Goal: Task Accomplishment & Management: Manage account settings

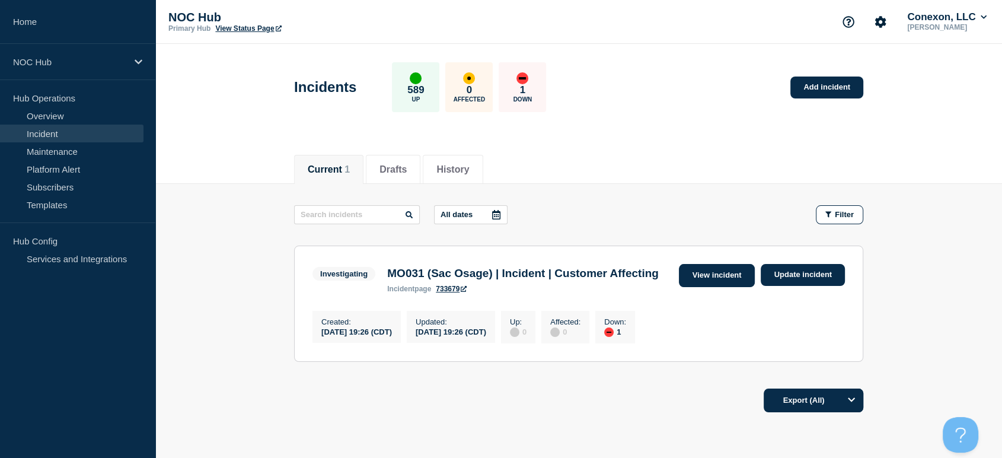
click at [696, 279] on link "View incident" at bounding box center [717, 275] width 77 height 23
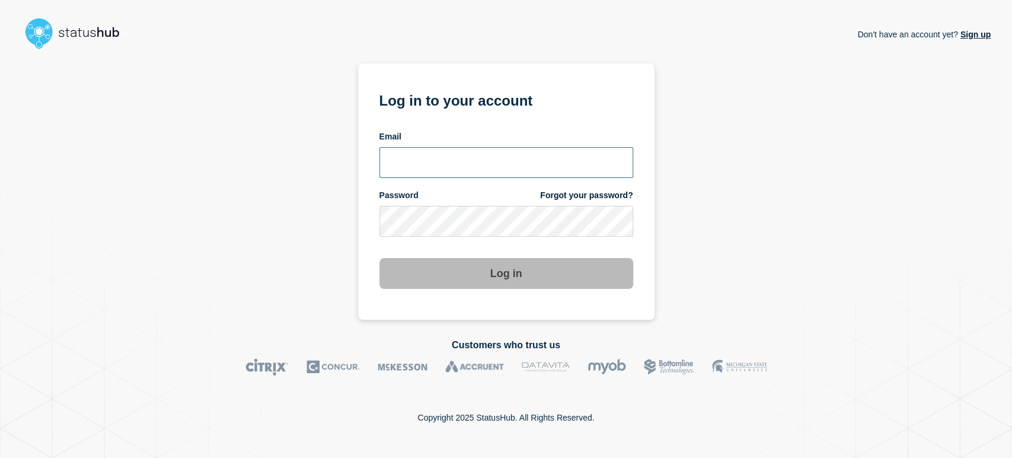
click at [465, 164] on input "email input" at bounding box center [507, 162] width 254 height 31
type input "[PERSON_NAME][EMAIL_ADDRESS][PERSON_NAME][DOMAIN_NAME]"
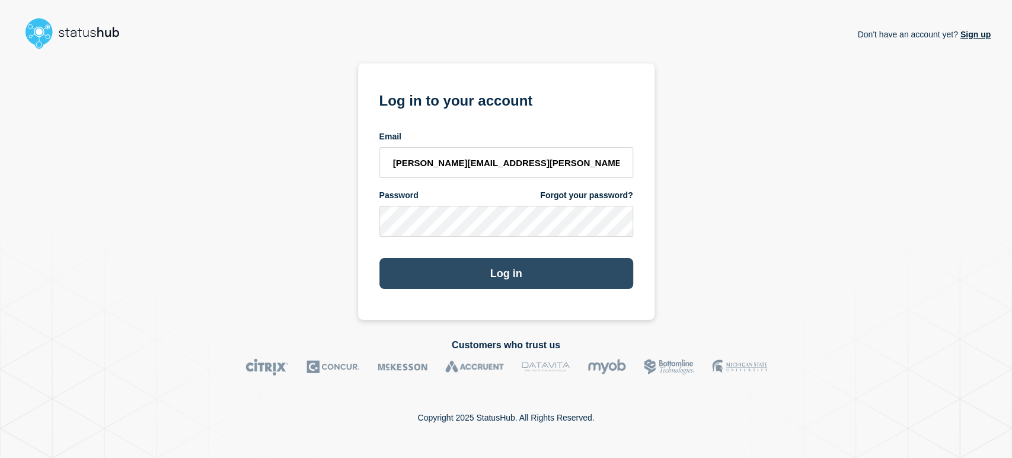
click at [501, 268] on button "Log in" at bounding box center [507, 273] width 254 height 31
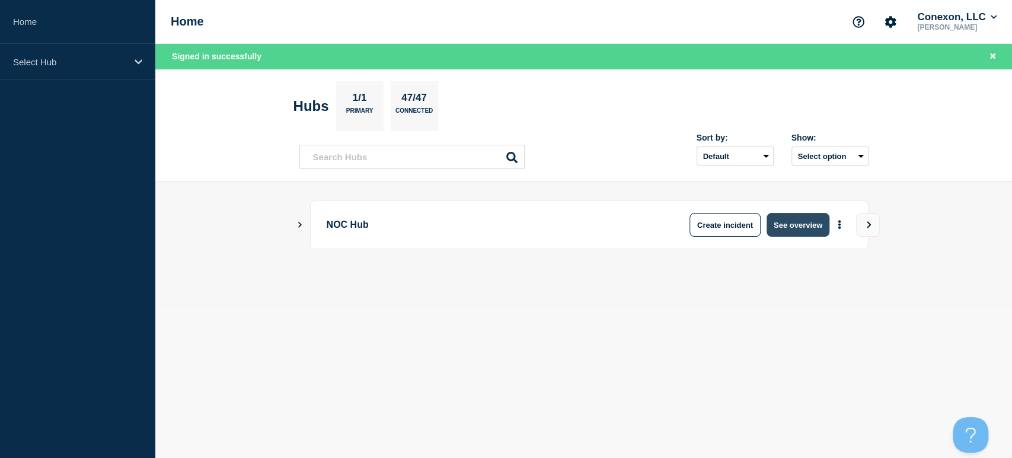
click at [780, 232] on button "See overview" at bounding box center [798, 225] width 63 height 24
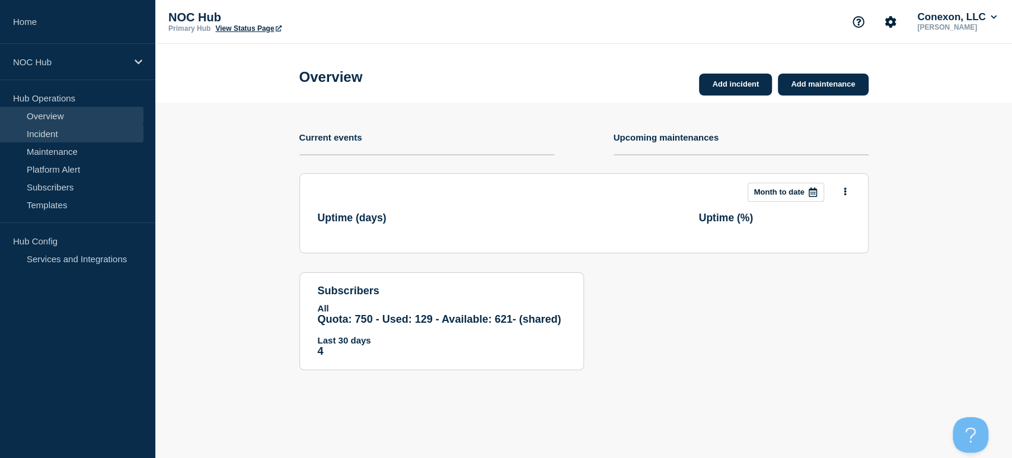
click at [63, 132] on link "Incident" at bounding box center [72, 134] width 144 height 18
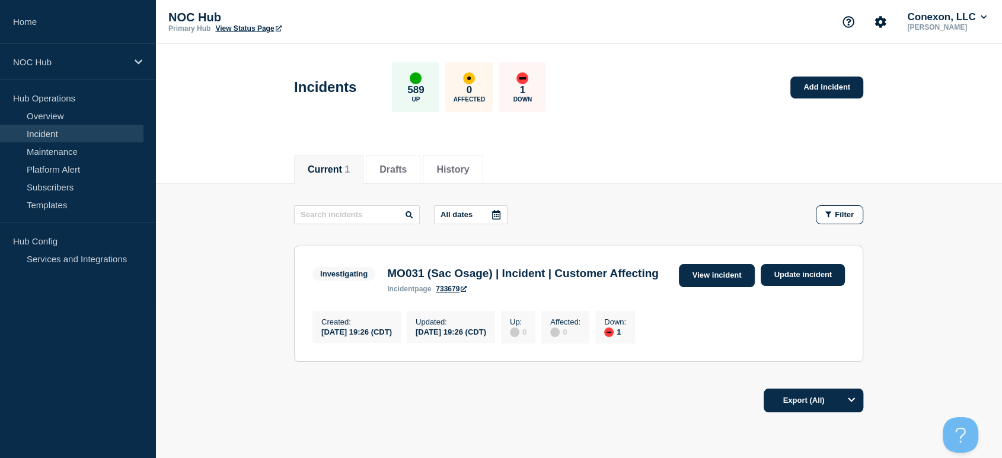
click at [694, 281] on link "View incident" at bounding box center [717, 275] width 77 height 23
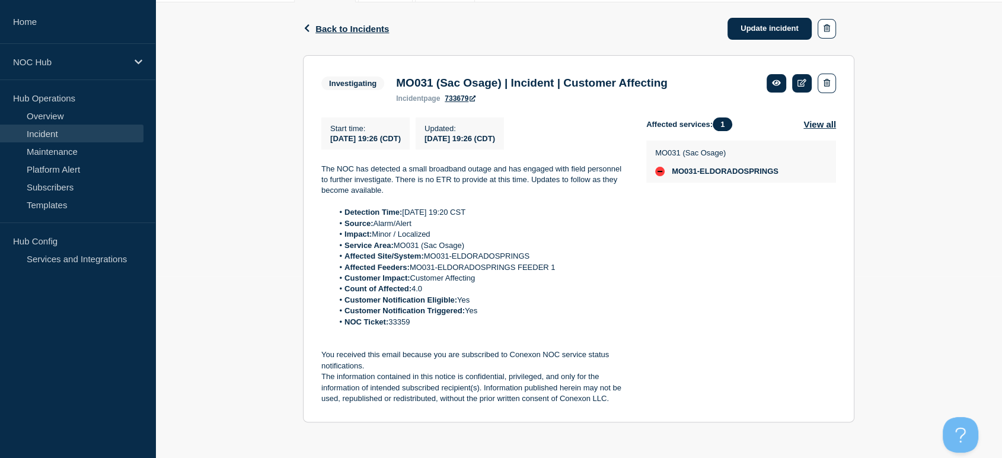
scroll to position [186, 0]
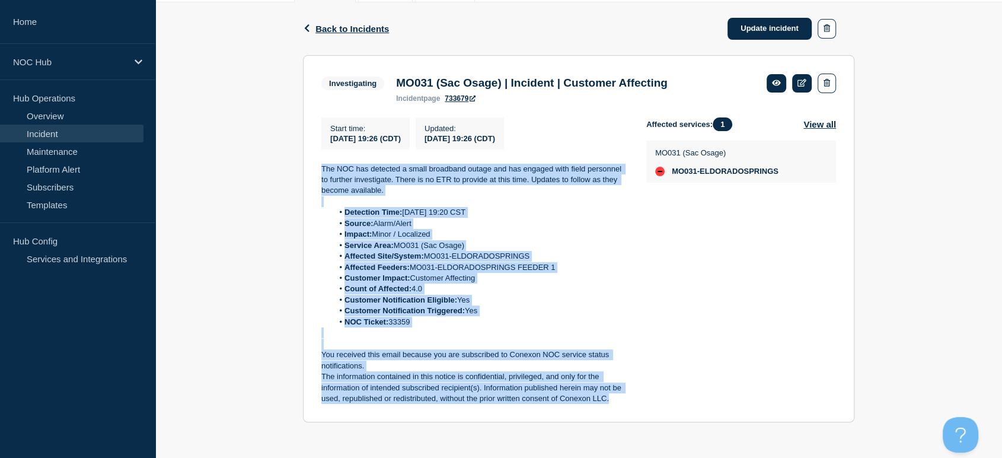
drag, startPoint x: 335, startPoint y: 174, endPoint x: 631, endPoint y: 397, distance: 371.4
click at [631, 397] on section "Investigating MO031 (Sac Osage) | Incident | Customer Affecting incident page 7…" at bounding box center [579, 239] width 552 height 368
copy div "The NOC has detected a small broadband outage and has engaged with field person…"
click at [757, 24] on link "Update incident" at bounding box center [770, 29] width 84 height 22
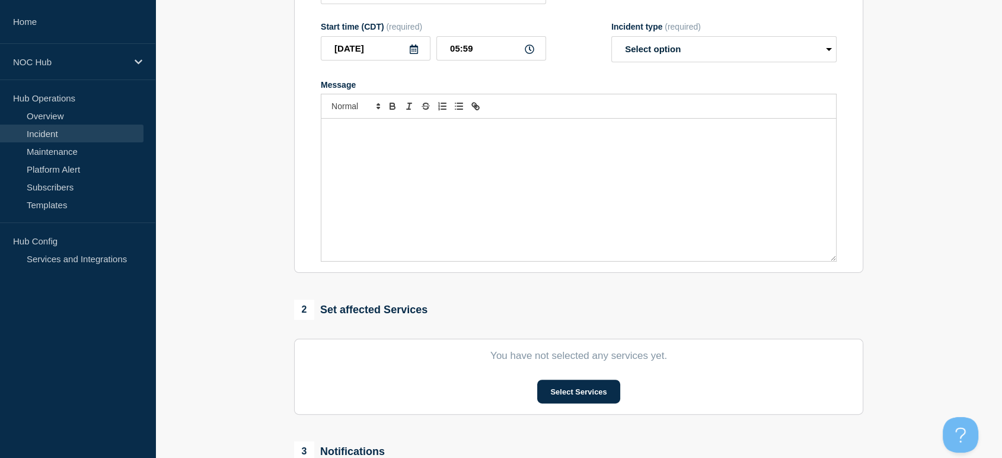
type input "MO031 (Sac Osage) | Incident | Customer Affecting"
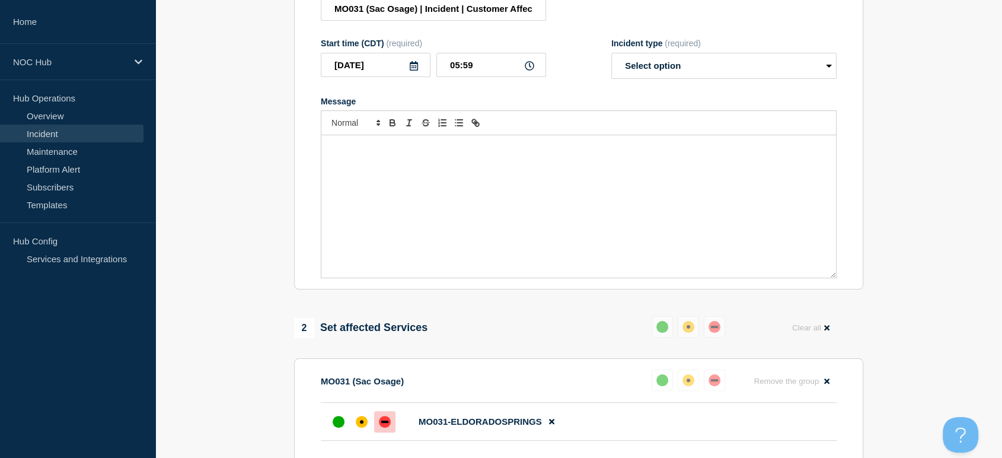
click at [413, 216] on div "Message" at bounding box center [578, 206] width 515 height 142
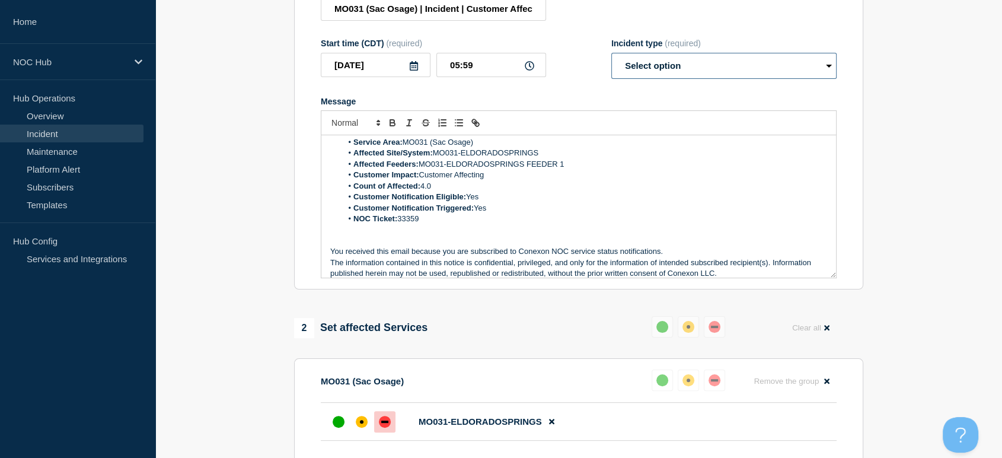
drag, startPoint x: 619, startPoint y: 66, endPoint x: 622, endPoint y: 77, distance: 10.4
click at [620, 66] on select "Select option Investigating Identified Monitoring Resolved" at bounding box center [724, 66] width 225 height 26
select select "resolved"
click at [612, 59] on select "Select option Investigating Identified Monitoring Resolved" at bounding box center [724, 66] width 225 height 26
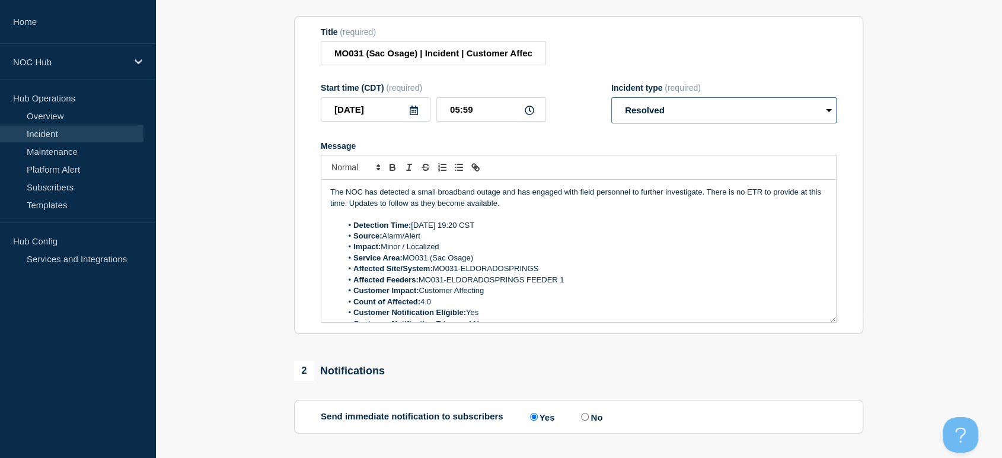
scroll to position [55, 0]
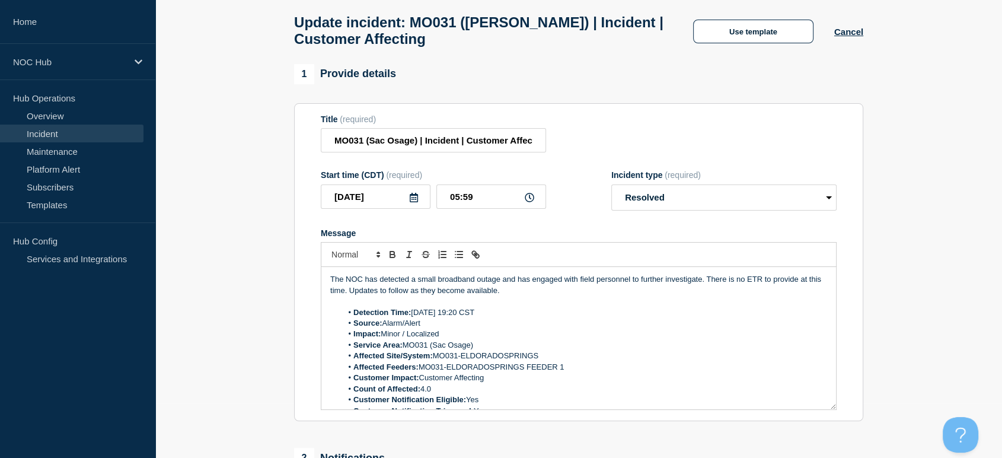
click at [527, 296] on p "The NOC has detected a small broadband outage and has engaged with field person…" at bounding box center [578, 285] width 497 height 22
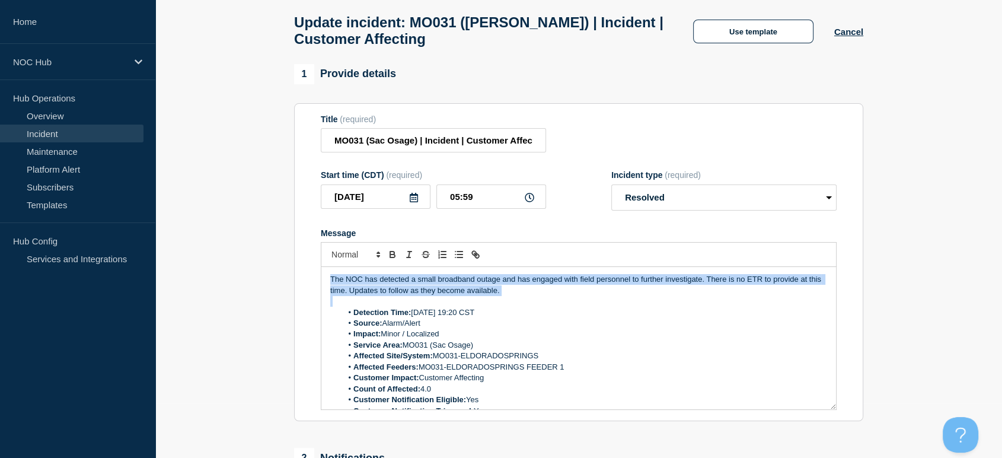
drag, startPoint x: 527, startPoint y: 298, endPoint x: 220, endPoint y: 241, distance: 311.9
click at [220, 241] on section "1 Provide details Title (required) MO031 (Sac Osage) | Incident | Customer Affe…" at bounding box center [578, 380] width 847 height 633
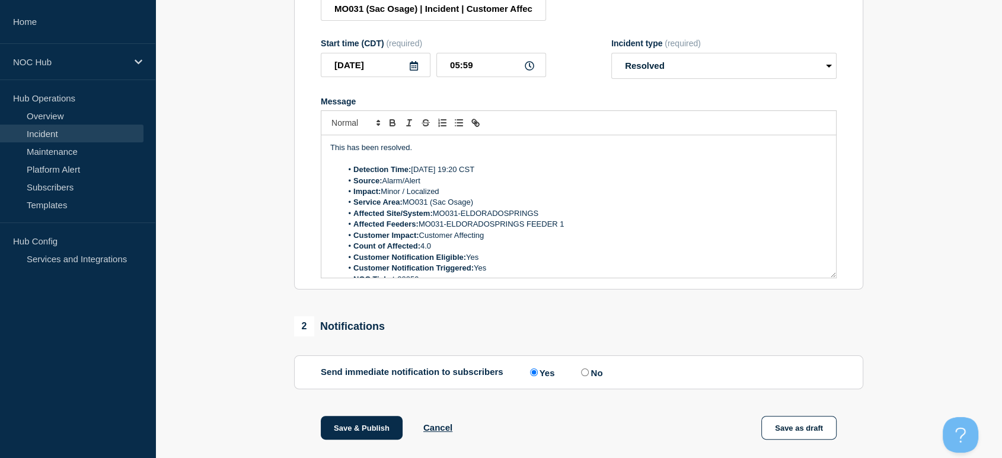
scroll to position [69, 0]
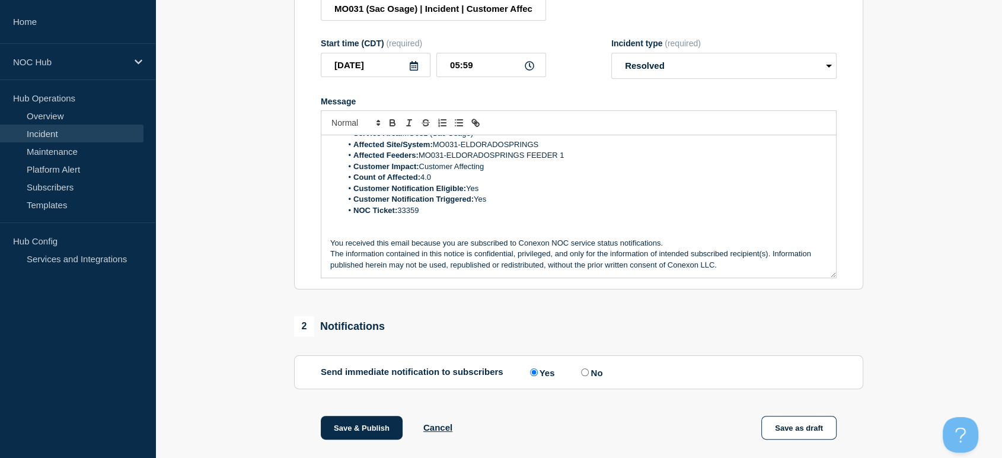
click at [585, 376] on input "No" at bounding box center [585, 372] width 8 height 8
radio input "true"
radio input "false"
click at [353, 434] on button "Save & Publish" at bounding box center [362, 428] width 82 height 24
